Goal: Information Seeking & Learning: Learn about a topic

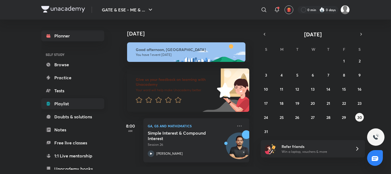
click at [71, 108] on link "Playlist" at bounding box center [72, 103] width 63 height 11
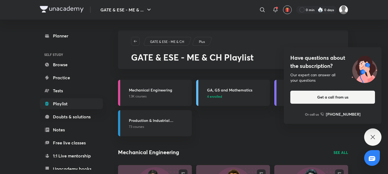
click at [373, 134] on div "Have questions about the subscription? Our expert can answer all your questions…" at bounding box center [373, 136] width 17 height 17
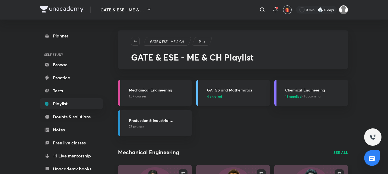
click at [247, 91] on h3 "GA, GS and Mathematics" at bounding box center [237, 90] width 60 height 6
